Goal: Find specific page/section: Find specific page/section

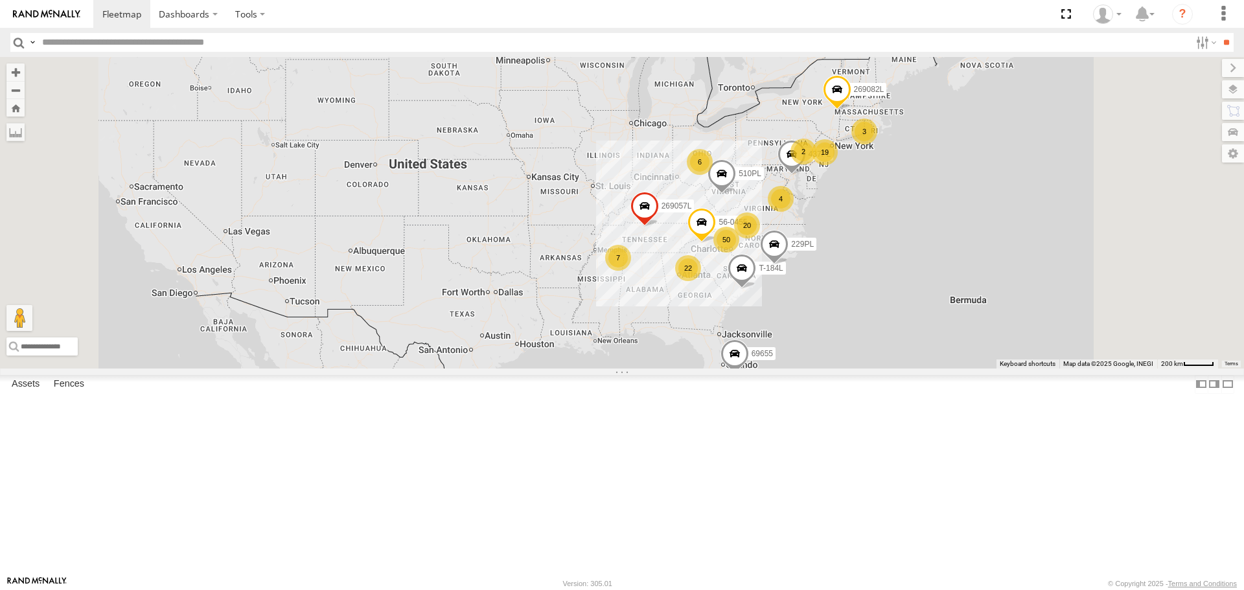
click at [56, 36] on input "text" at bounding box center [613, 42] width 1153 height 19
type input "******"
click at [1219, 33] on input "**" at bounding box center [1226, 42] width 15 height 19
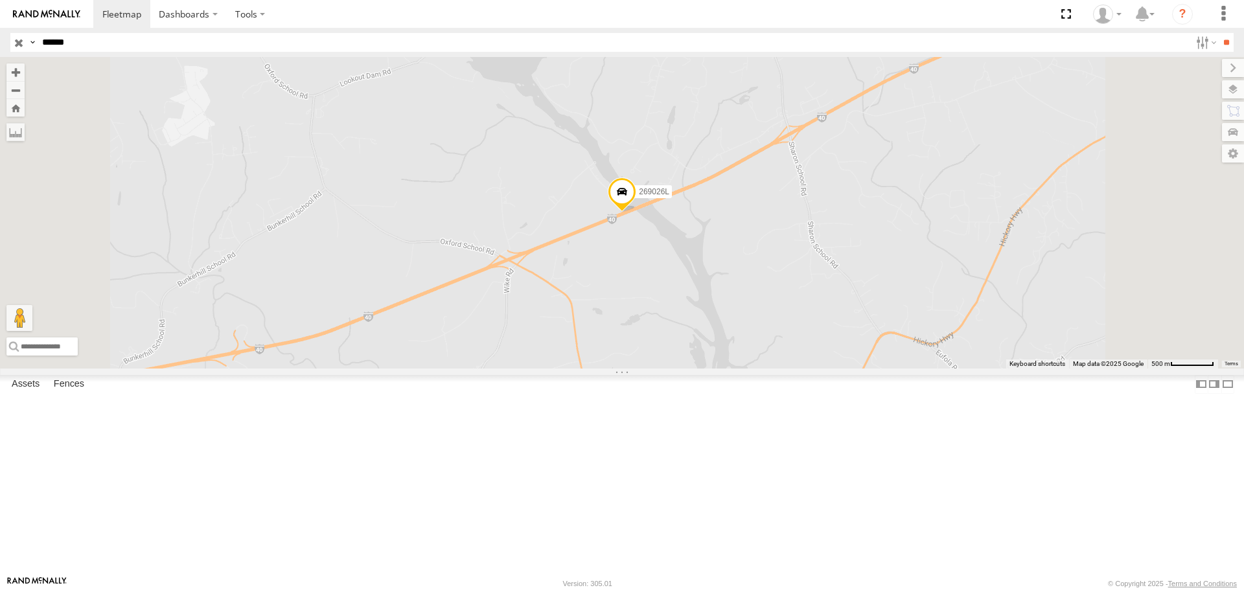
click at [895, 367] on div "269026L" at bounding box center [622, 212] width 1244 height 311
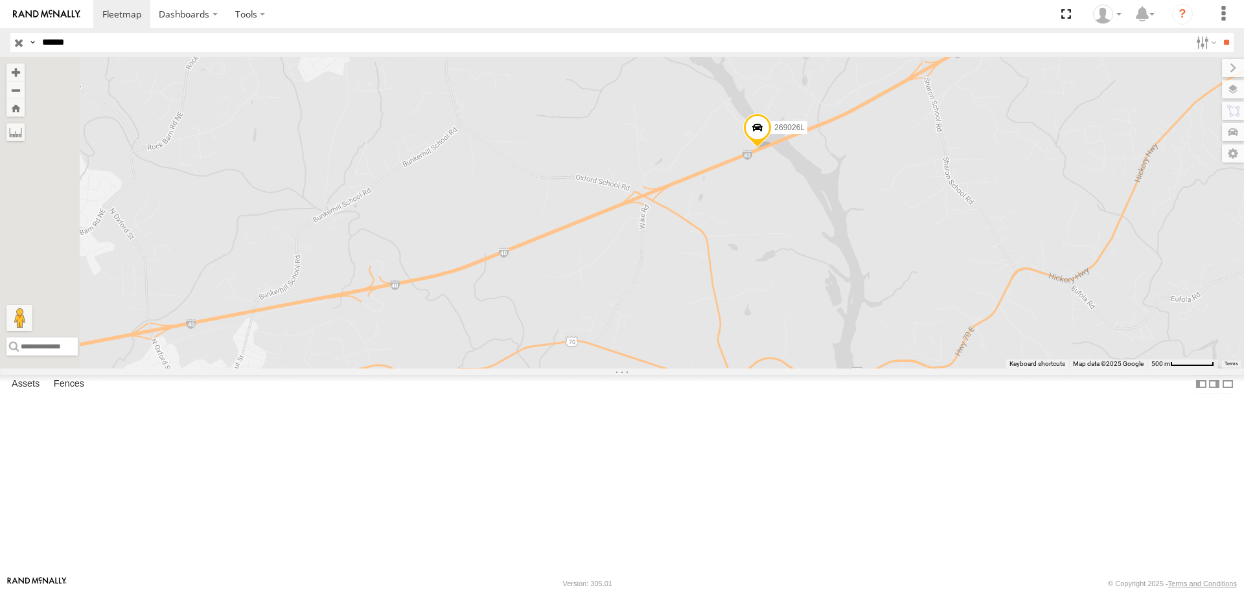
drag, startPoint x: 617, startPoint y: 426, endPoint x: 853, endPoint y: 371, distance: 242.0
click at [853, 368] on div "269026L" at bounding box center [622, 212] width 1244 height 311
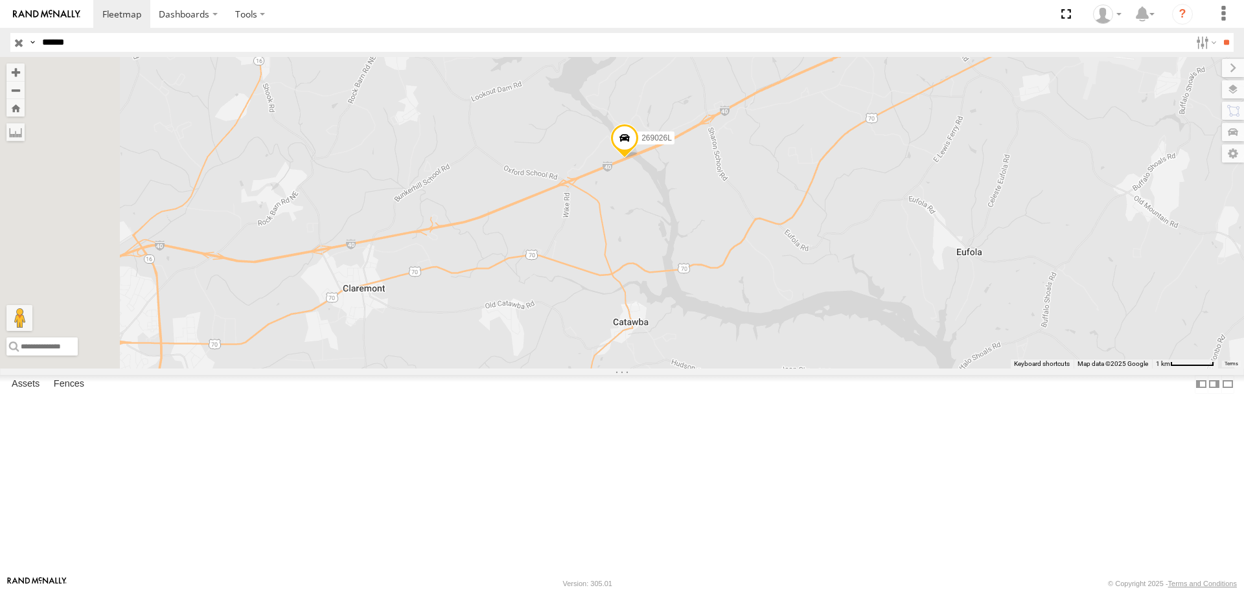
drag, startPoint x: 788, startPoint y: 294, endPoint x: 847, endPoint y: 328, distance: 67.3
click at [847, 328] on div "269026L" at bounding box center [622, 212] width 1244 height 311
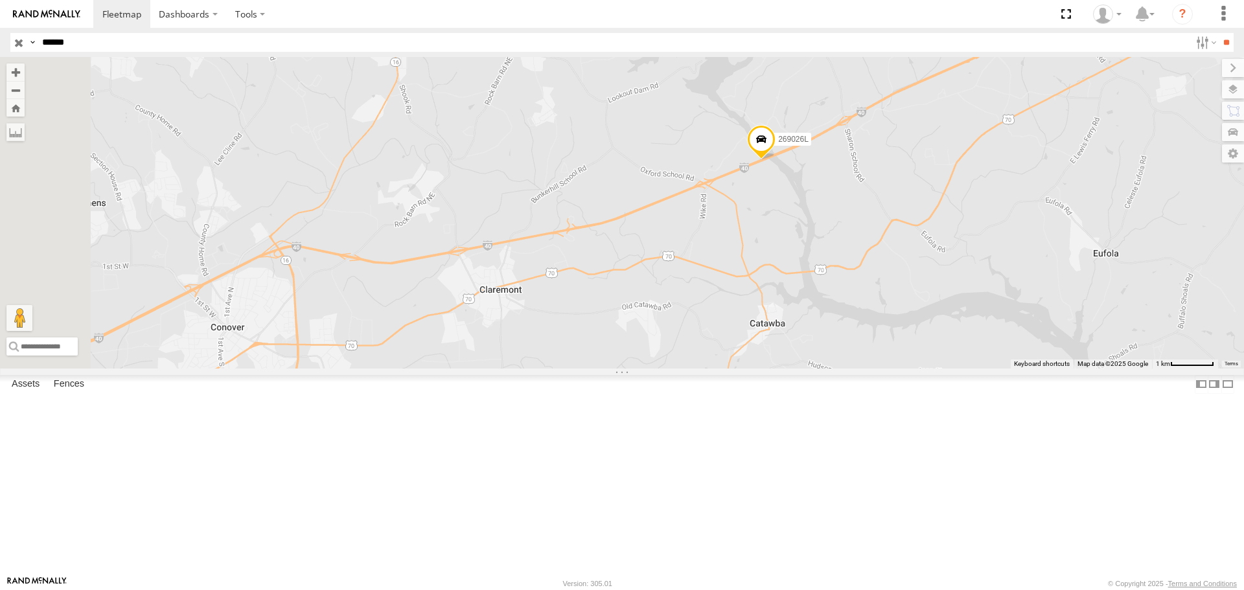
drag, startPoint x: 619, startPoint y: 360, endPoint x: 757, endPoint y: 361, distance: 138.0
click at [757, 361] on div "269026L" at bounding box center [622, 212] width 1244 height 311
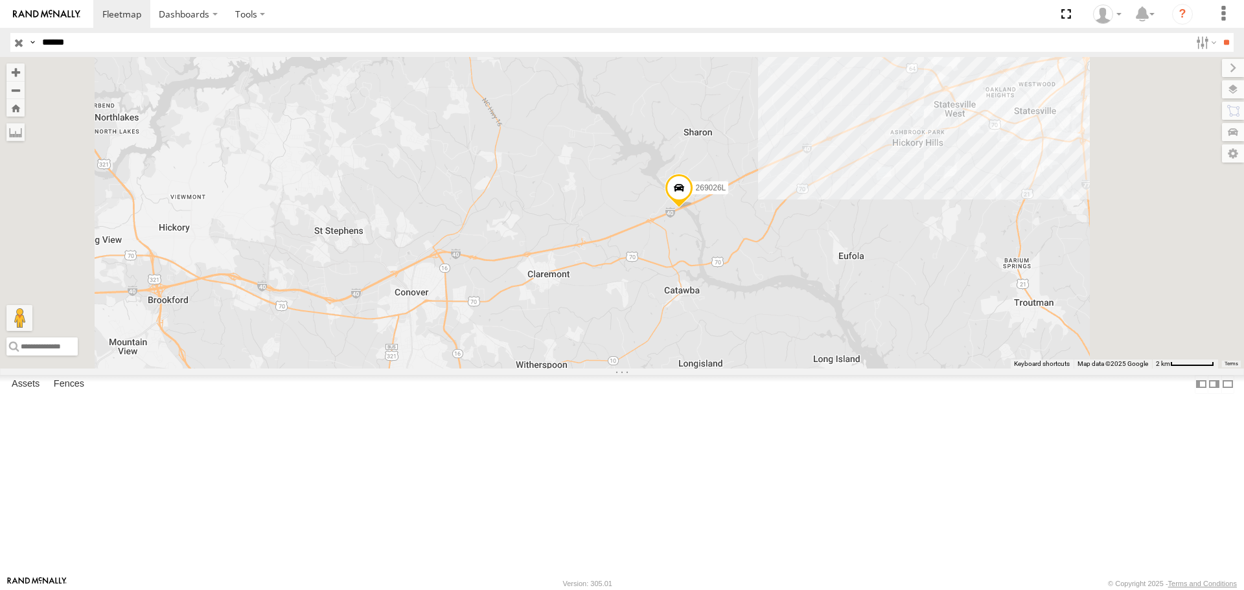
click at [17, 41] on input "button" at bounding box center [18, 42] width 17 height 19
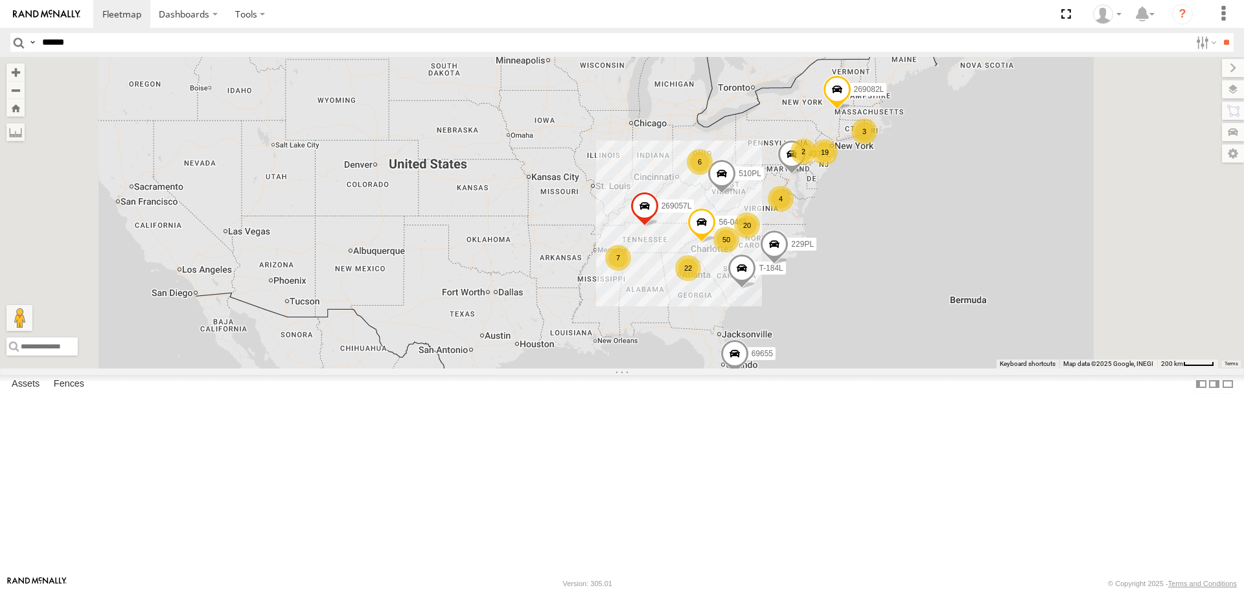
click at [659, 227] on span at bounding box center [644, 209] width 29 height 35
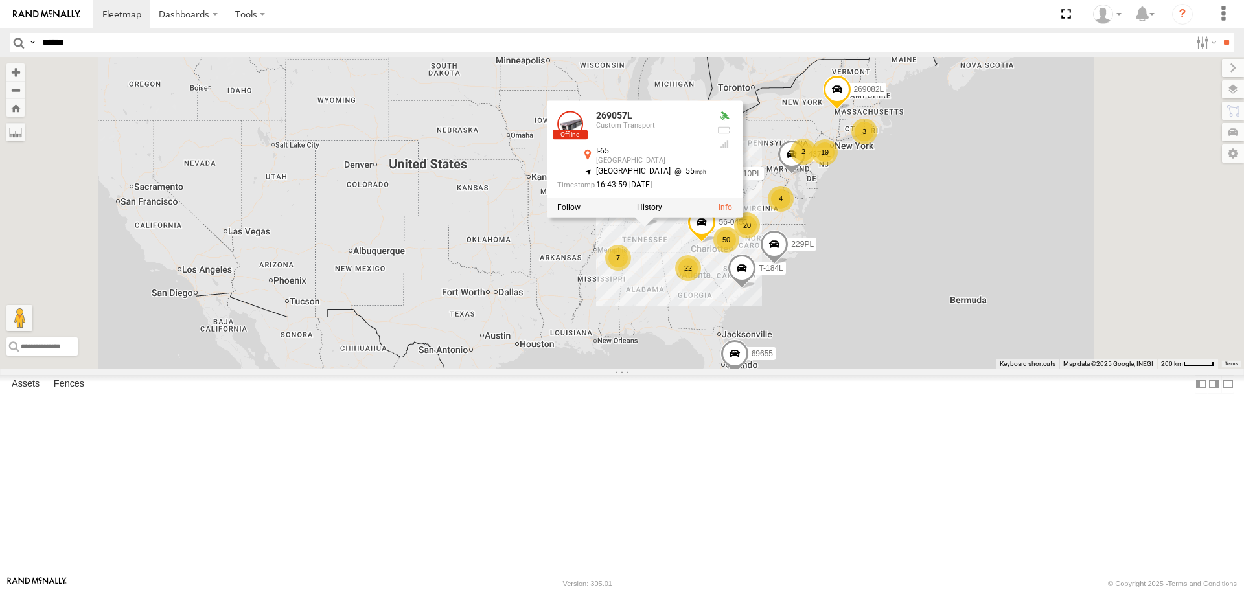
click at [541, 240] on div "19 T-184L 50 22 20 7 2 4 229PL 510PL 269057L 3 69655 437PL 269059L 6 269082L 56…" at bounding box center [622, 212] width 1244 height 311
